Goal: Communication & Community: Answer question/provide support

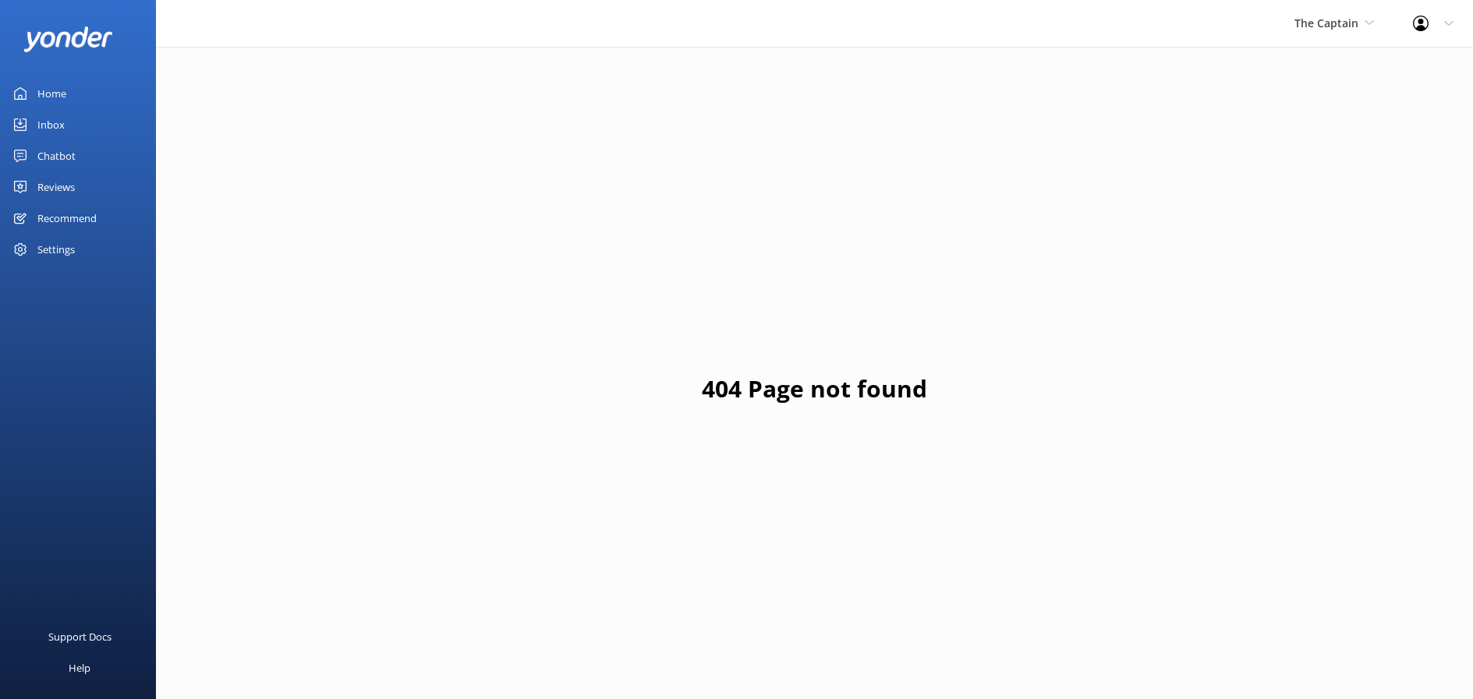
click at [48, 122] on div "Inbox" at bounding box center [50, 124] width 27 height 31
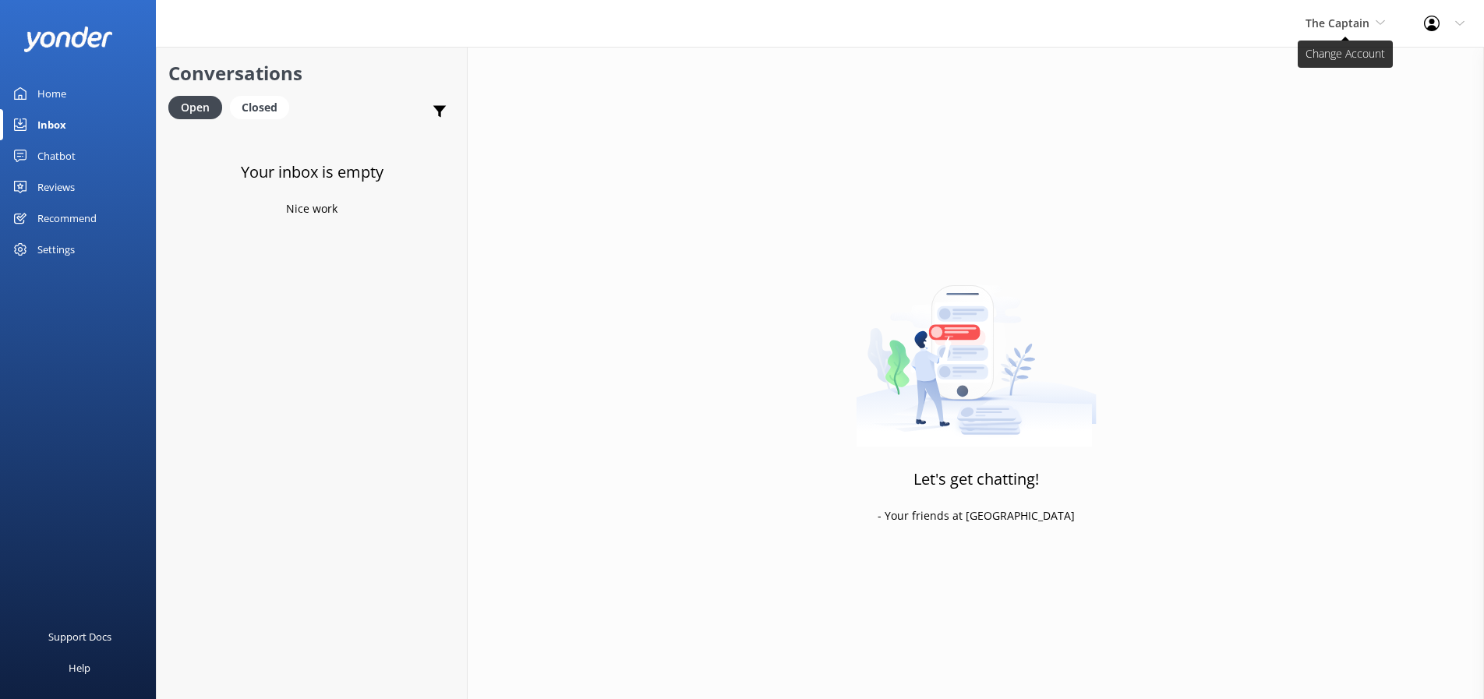
click at [1375, 23] on span "The Captain" at bounding box center [1346, 23] width 80 height 17
click at [1317, 108] on link "Aruba's Activities Expert" at bounding box center [1364, 102] width 156 height 37
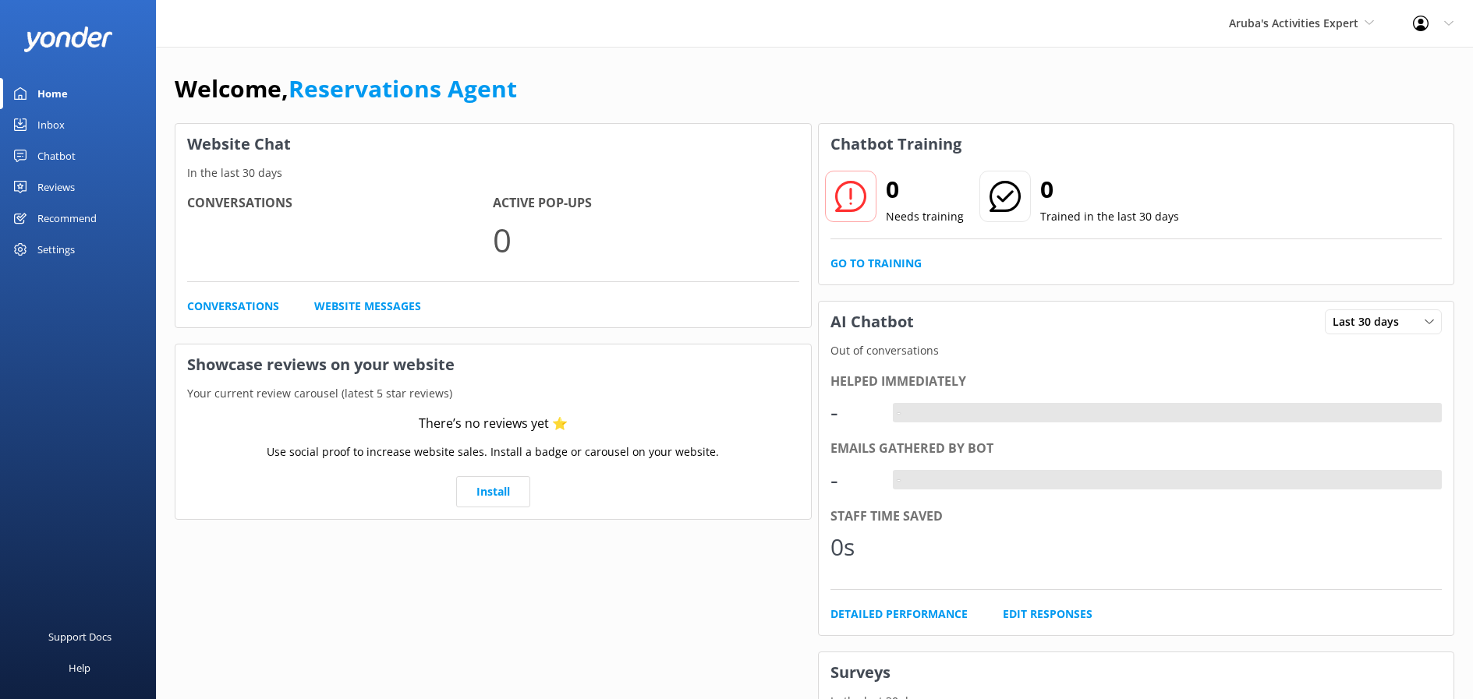
click at [49, 122] on div "Inbox" at bounding box center [50, 124] width 27 height 31
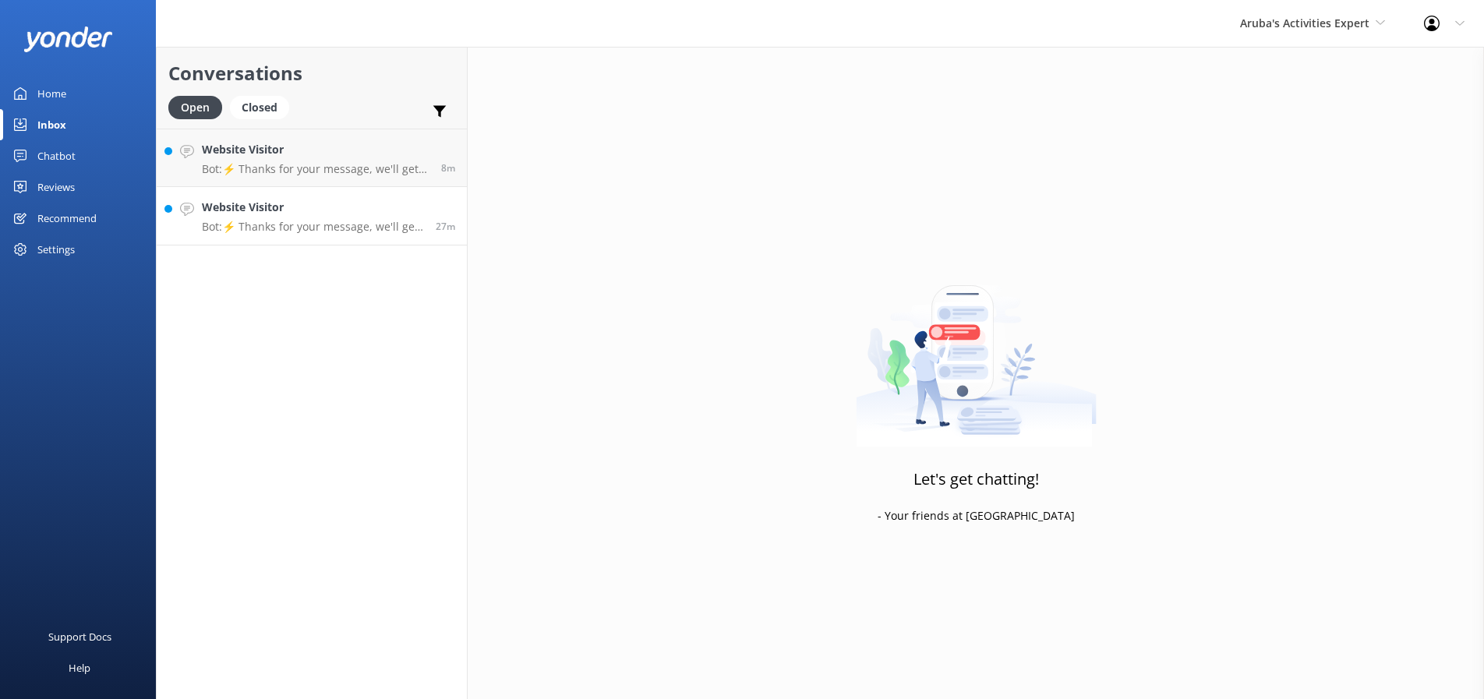
click at [294, 220] on p "Bot: ⚡ Thanks for your message, we'll get back to you as soon as we can." at bounding box center [313, 227] width 222 height 14
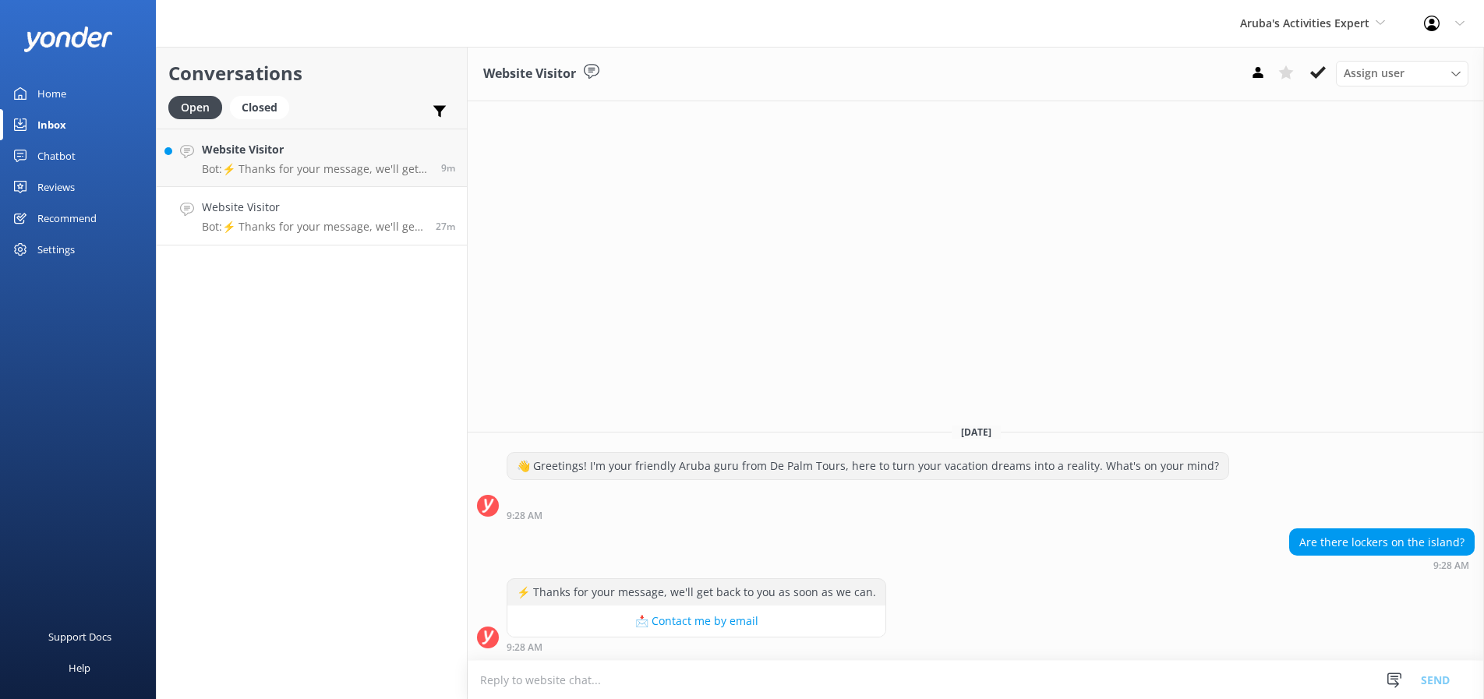
click at [491, 685] on textarea at bounding box center [976, 680] width 1017 height 38
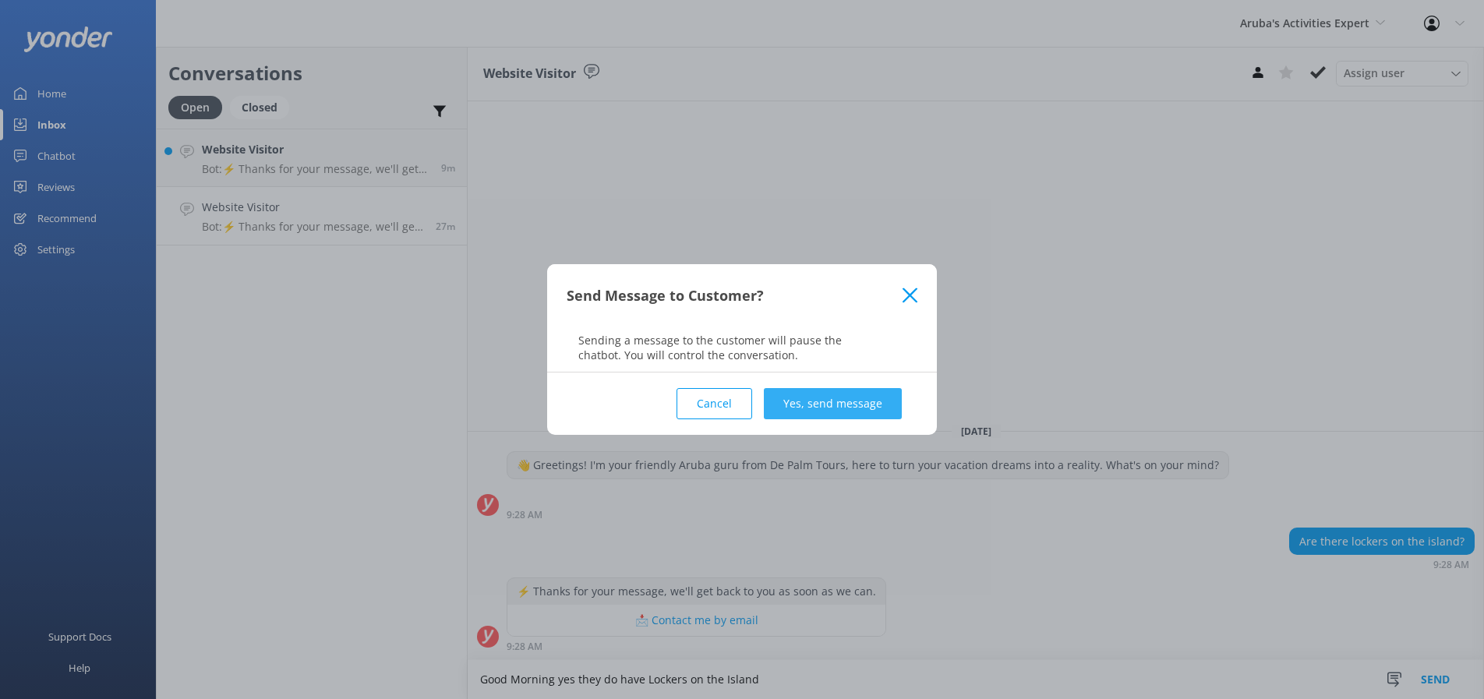
type textarea "Good Morning yes they do have Lockers on the Island"
click at [819, 411] on button "Yes, send message" at bounding box center [833, 403] width 138 height 31
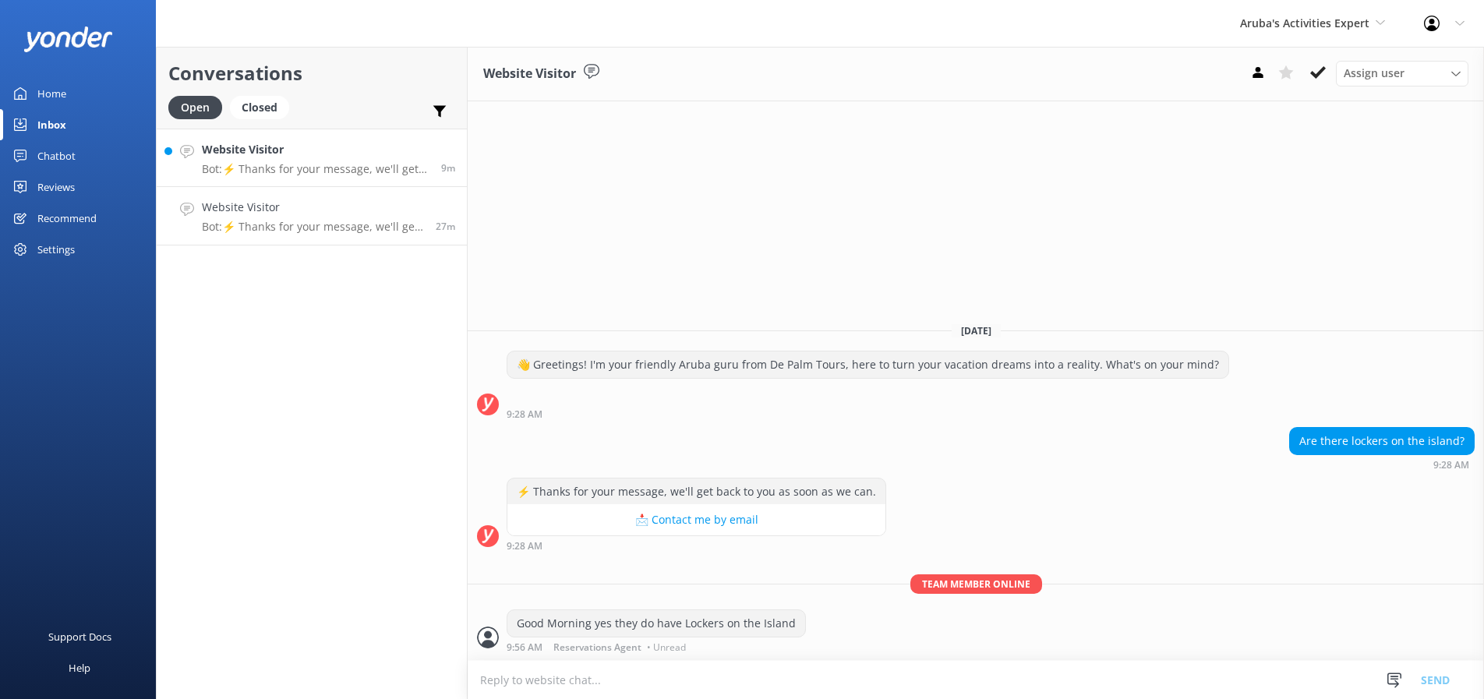
click at [309, 150] on h4 "Website Visitor" at bounding box center [316, 149] width 228 height 17
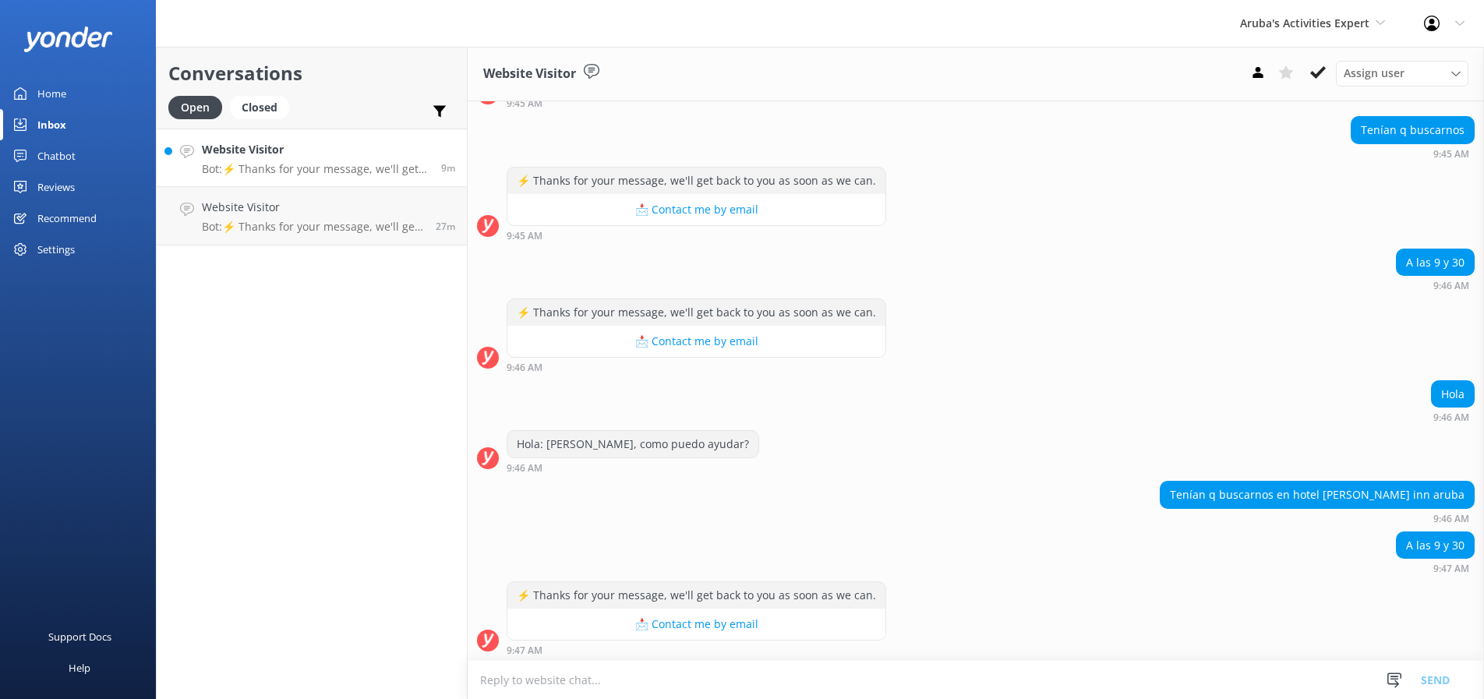
scroll to position [206, 0]
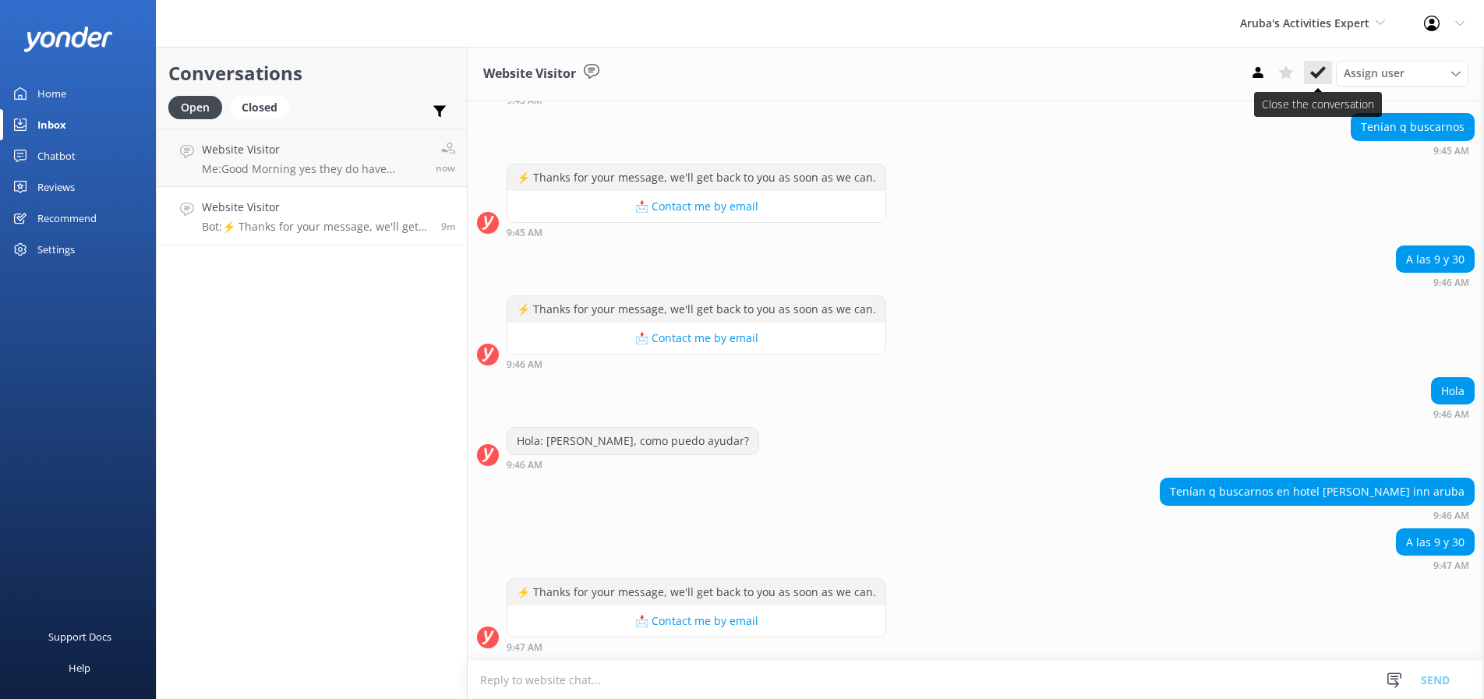
click at [1322, 69] on icon at bounding box center [1318, 73] width 16 height 16
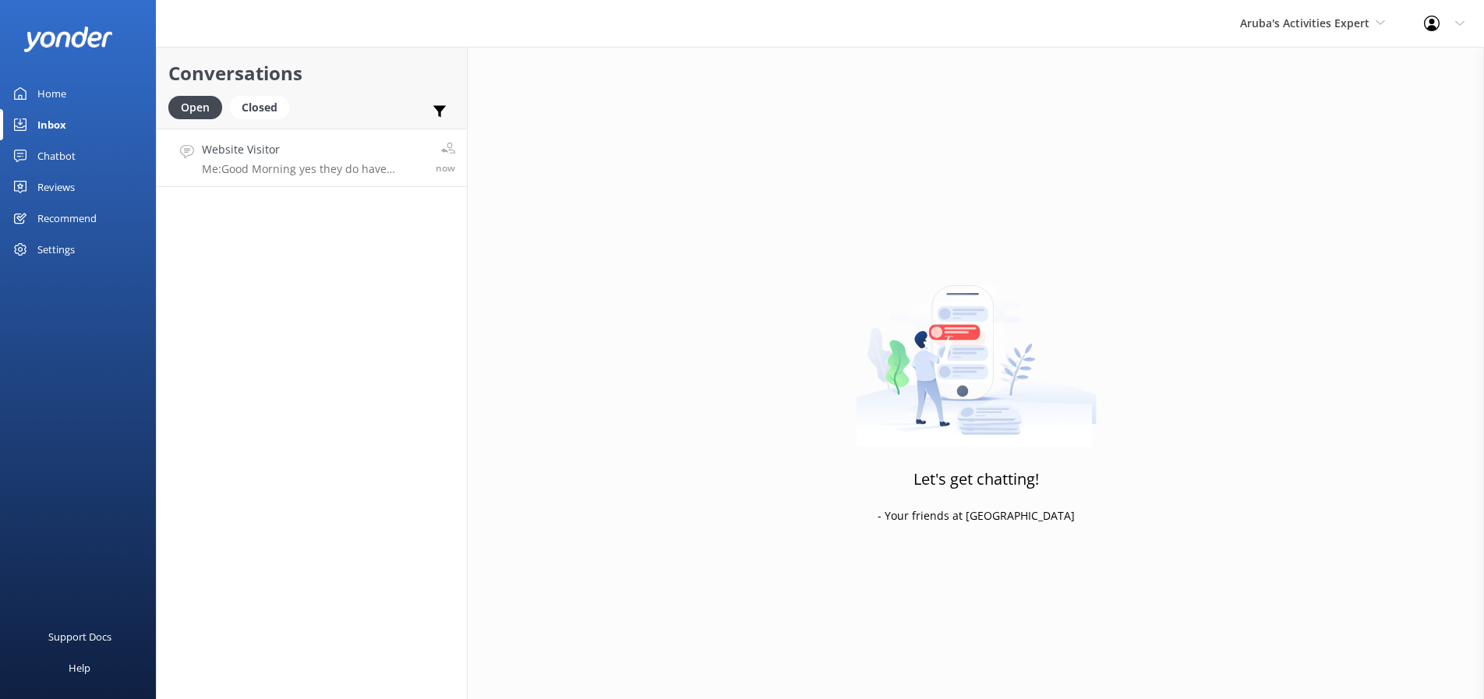
click at [267, 140] on link "Website Visitor Me: Good Morning yes they do have Lockers on the Island now" at bounding box center [312, 158] width 310 height 58
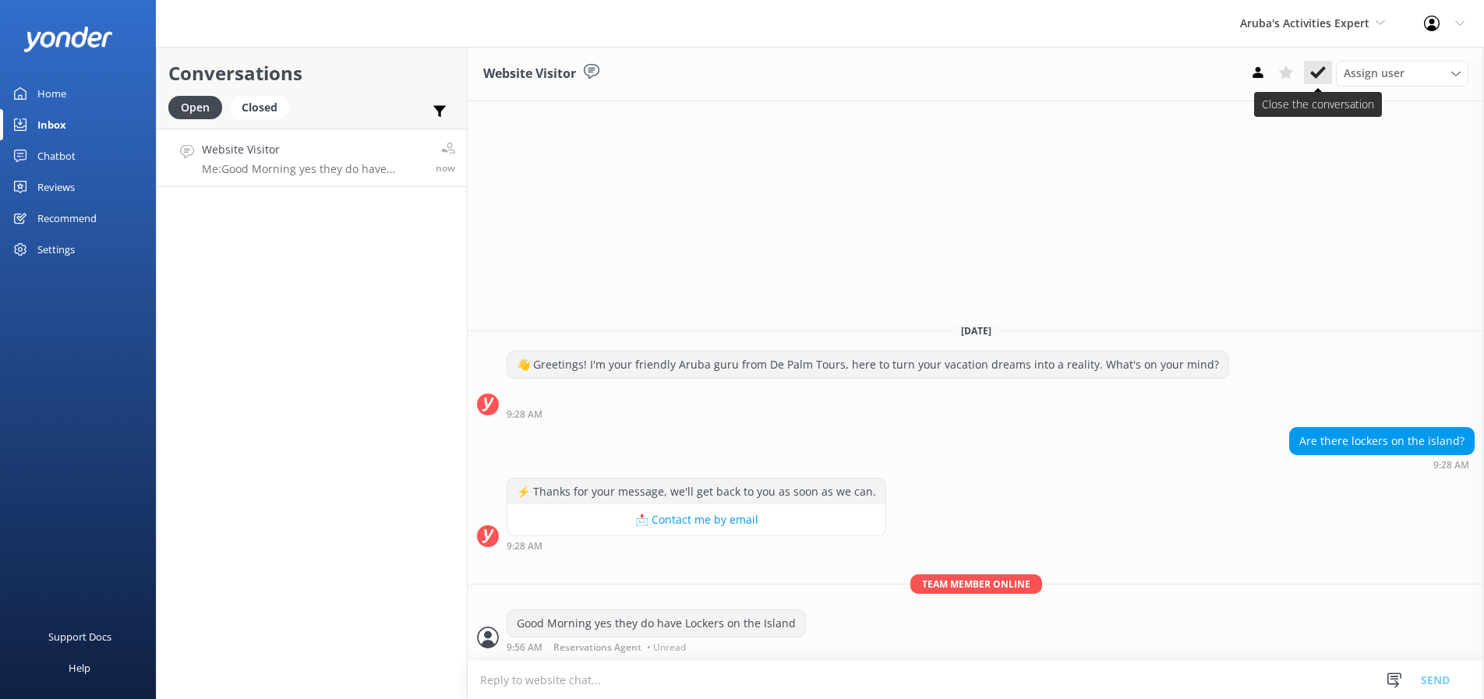
click at [1317, 67] on icon at bounding box center [1318, 73] width 16 height 16
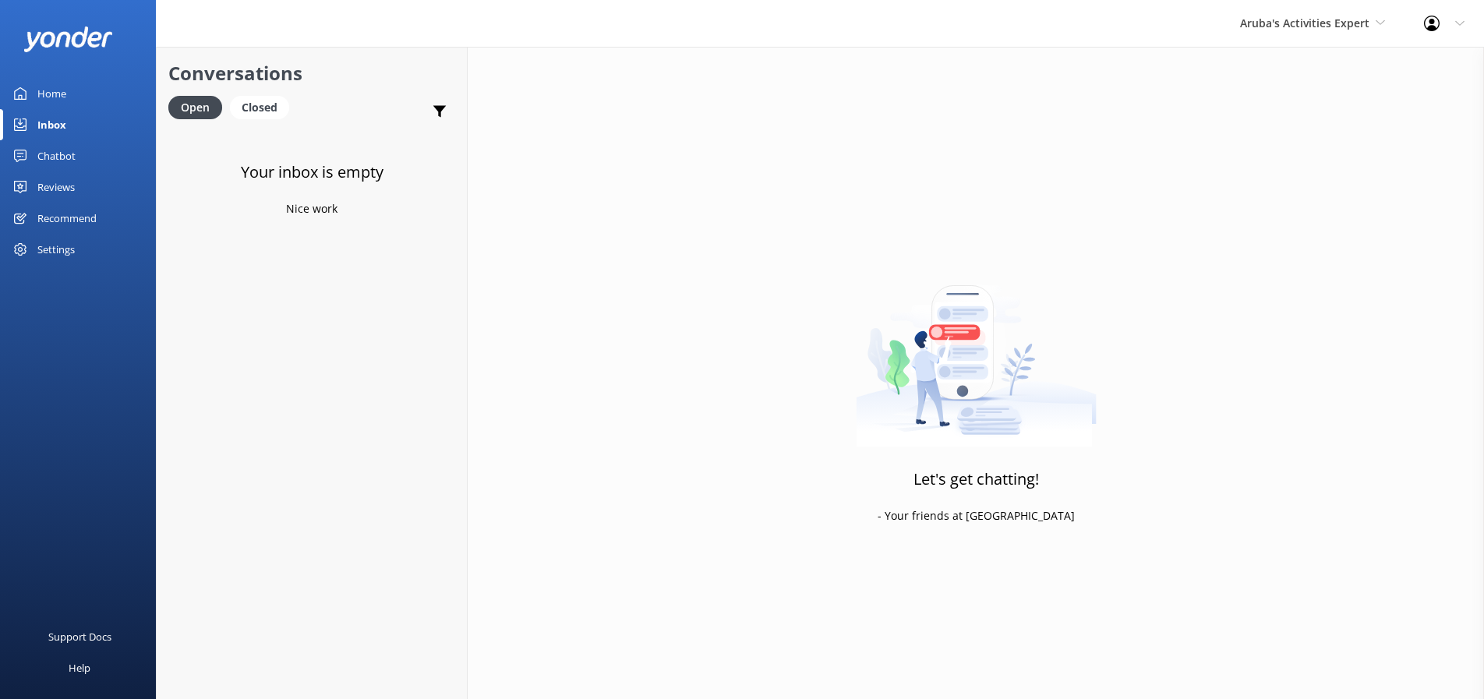
click at [1385, 20] on div "Aruba's Activities Expert [GEOGRAPHIC_DATA] [GEOGRAPHIC_DATA]'s Activities Expe…" at bounding box center [1313, 23] width 184 height 47
click at [1254, 139] on link "The Captain" at bounding box center [1299, 140] width 156 height 37
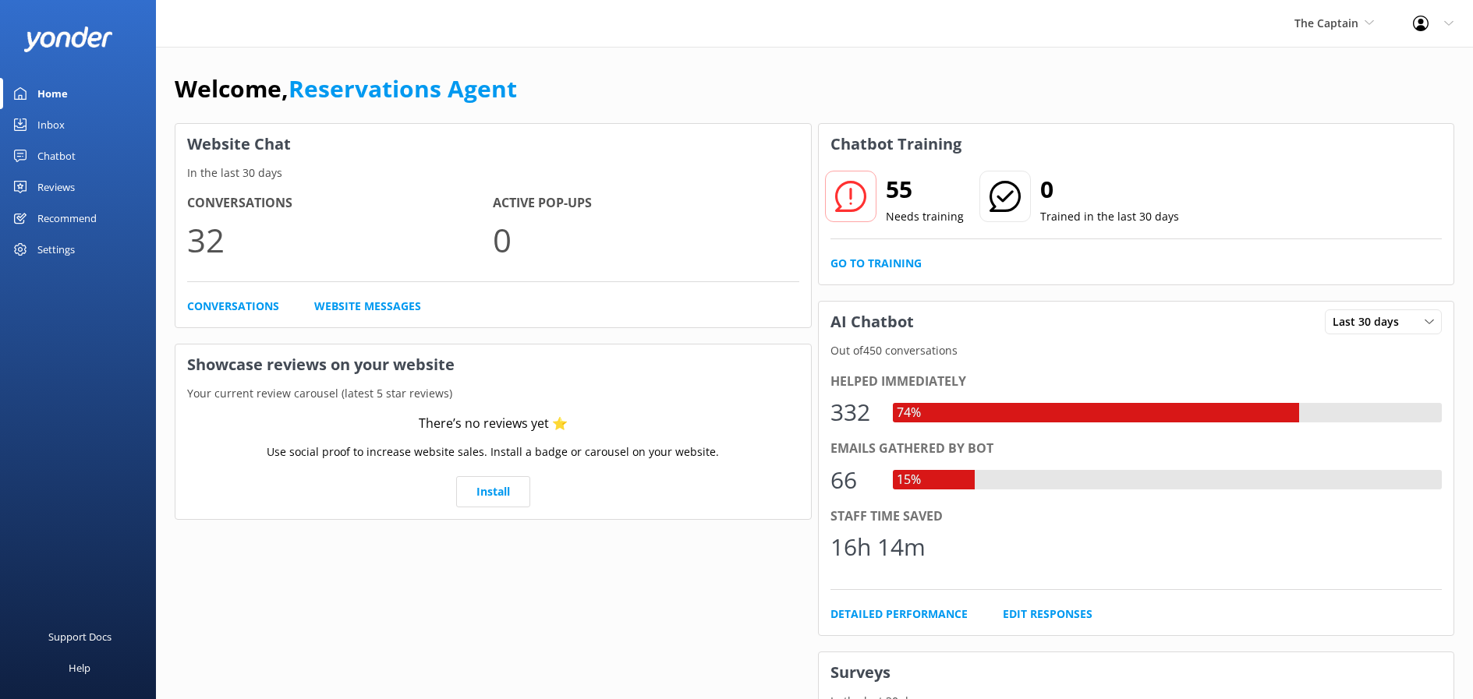
click at [41, 124] on div "Inbox" at bounding box center [50, 124] width 27 height 31
